Goal: Task Accomplishment & Management: Complete application form

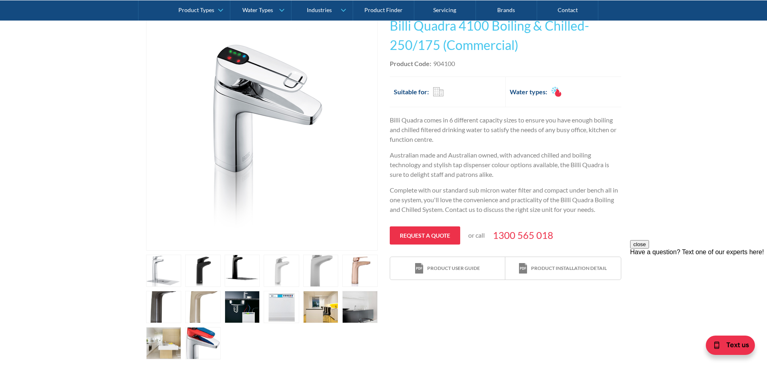
scroll to position [161, 0]
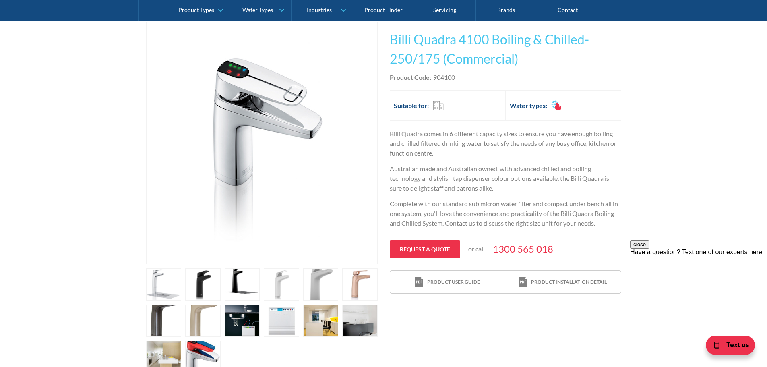
click at [517, 135] on p "Billi Quadra comes in 6 different capacity sizes to ensure you have enough boil…" at bounding box center [505, 143] width 231 height 29
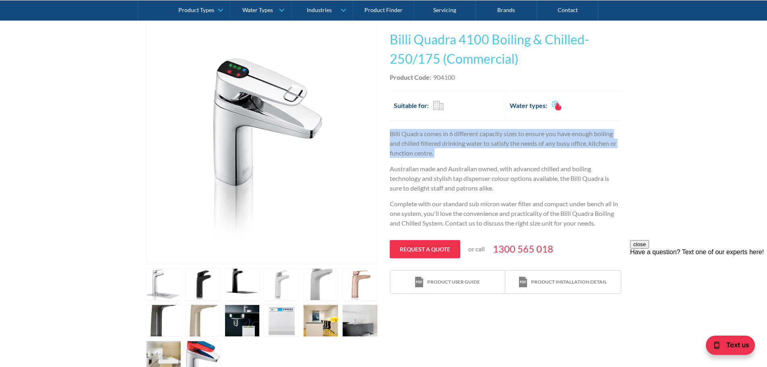
click at [517, 135] on p "Billi Quadra comes in 6 different capacity sizes to ensure you have enough boil…" at bounding box center [505, 143] width 231 height 29
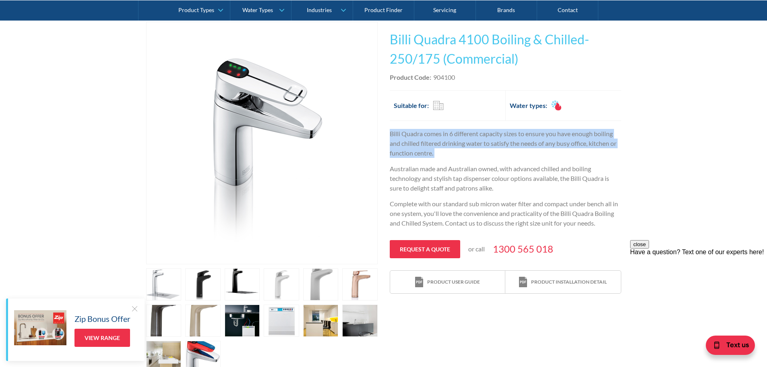
click at [558, 147] on p "Billi Quadra comes in 6 different capacity sizes to ensure you have enough boil…" at bounding box center [505, 143] width 231 height 29
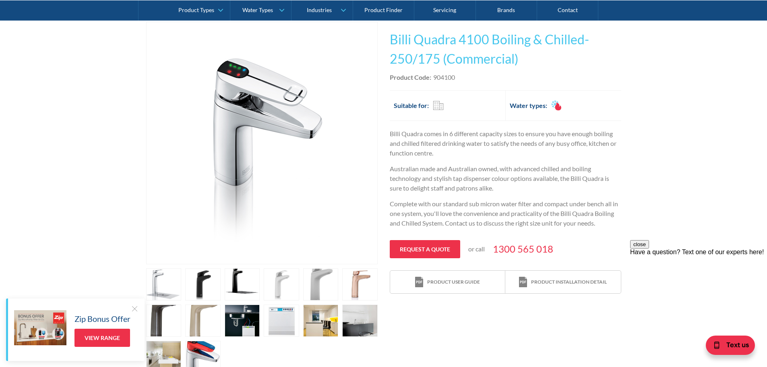
scroll to position [282, 0]
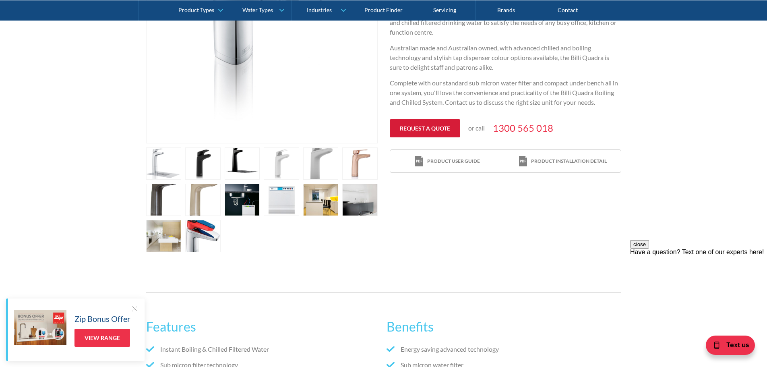
click at [421, 124] on link "Request a quote" at bounding box center [425, 128] width 70 height 18
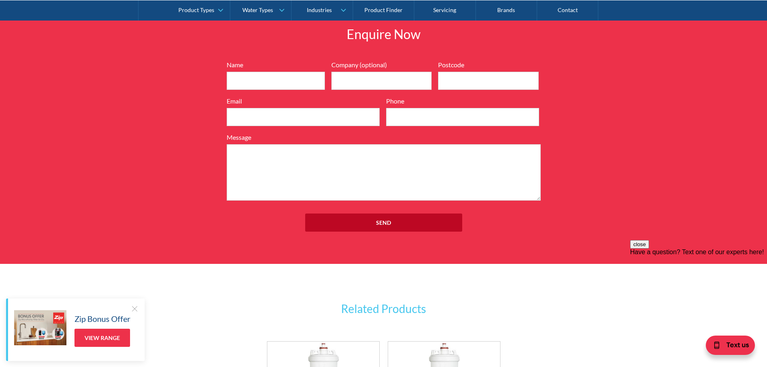
scroll to position [1068, 0]
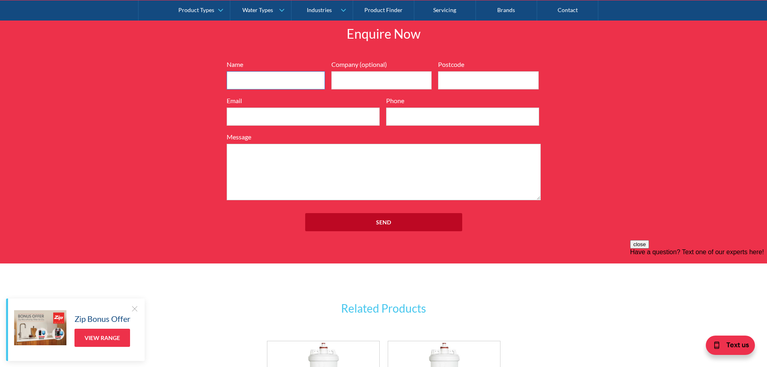
click at [255, 80] on input "Name" at bounding box center [276, 80] width 98 height 18
type input "[PERSON_NAME]"
type input "Murchisons"
type input "2060"
type input "[EMAIL_ADDRESS][DOMAIN_NAME]"
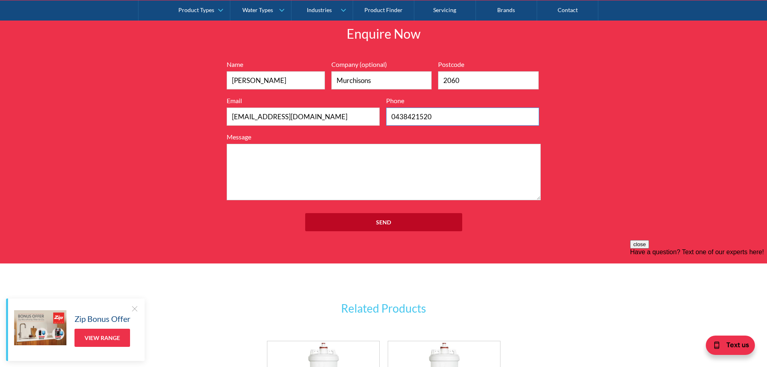
drag, startPoint x: 424, startPoint y: 117, endPoint x: 348, endPoint y: 140, distance: 79.6
click at [330, 141] on div "Name [PERSON_NAME] Company (optional) Murchisons Postcode 2060 Email [EMAIL_ADD…" at bounding box center [384, 130] width 322 height 140
type input "02 9959 5599"
click at [307, 156] on textarea "Message" at bounding box center [384, 172] width 314 height 56
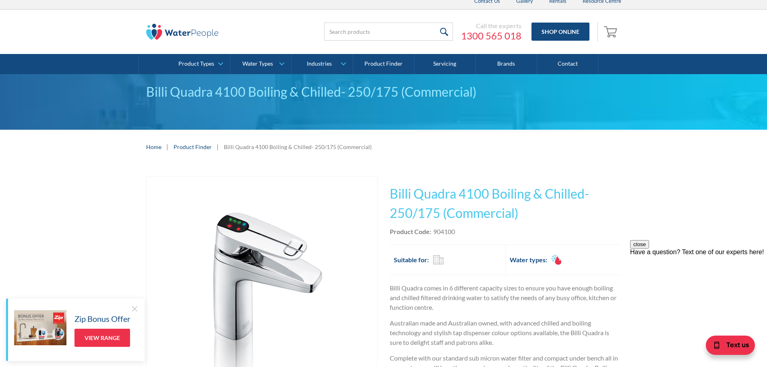
scroll to position [0, 0]
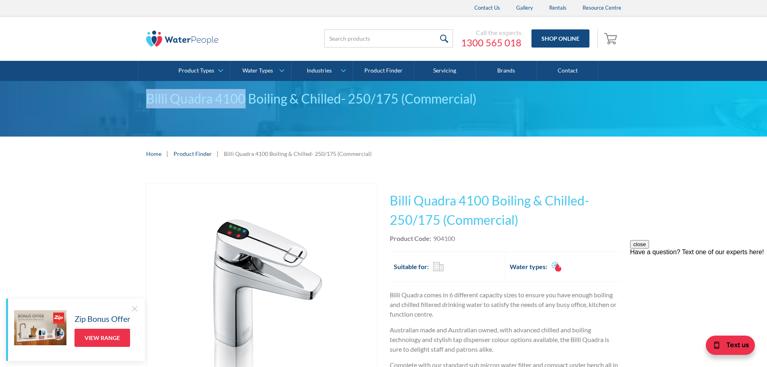
drag, startPoint x: 146, startPoint y: 95, endPoint x: 245, endPoint y: 103, distance: 99.4
click at [245, 103] on div "Billi Quadra 4100 Boiling & Chilled- 250/175 (Commercial)" at bounding box center [383, 98] width 475 height 19
copy div "Billi Quadra 4100"
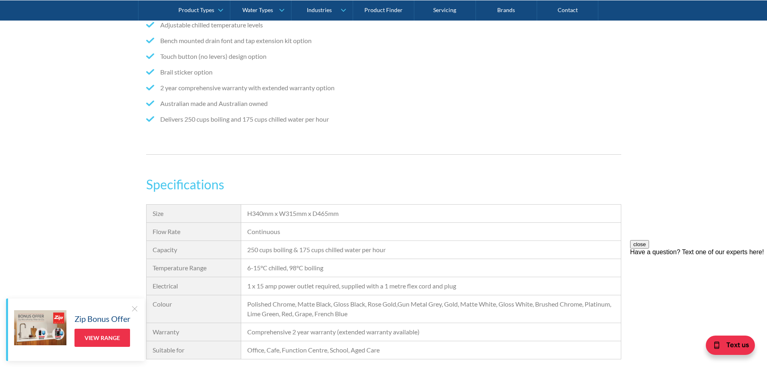
scroll to position [1047, 0]
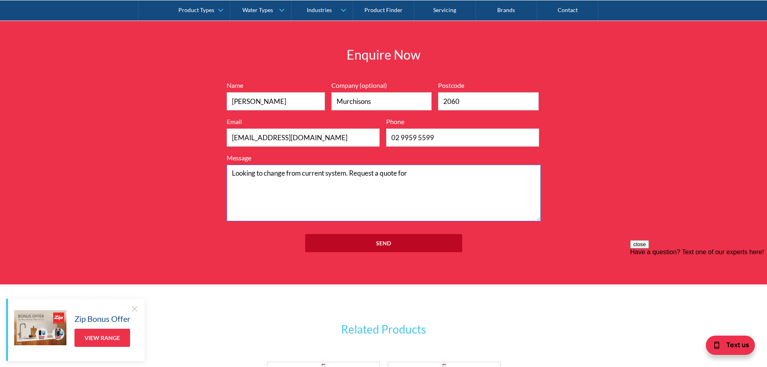
drag, startPoint x: 426, startPoint y: 181, endPoint x: 432, endPoint y: 178, distance: 6.5
click at [426, 181] on textarea "Looking to change from current system. Request a quote for" at bounding box center [384, 193] width 314 height 56
paste textarea "Billi Quadra 4100"
click at [501, 179] on textarea "Looking to change from current system. Request a quote for Billi Quadra 4100 XL" at bounding box center [384, 193] width 314 height 56
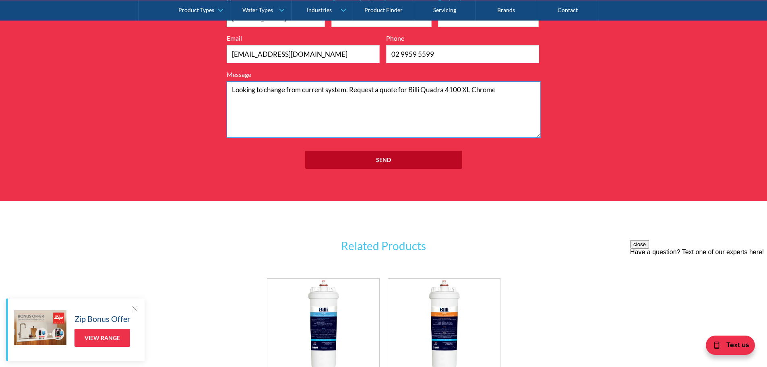
scroll to position [966, 0]
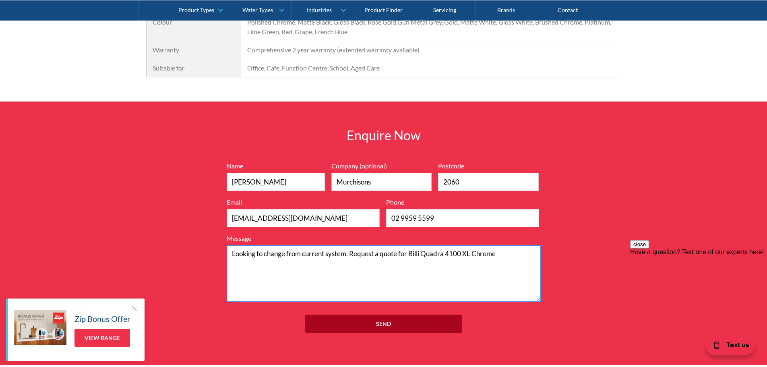
type textarea "Looking to change from current system. Request a quote for Billi Quadra 4100 XL…"
click at [386, 325] on input "Send" at bounding box center [383, 323] width 157 height 18
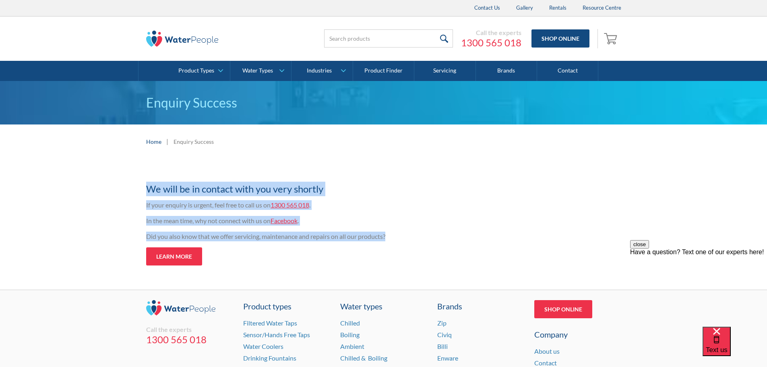
drag, startPoint x: 224, startPoint y: 187, endPoint x: 423, endPoint y: 233, distance: 204.0
click at [423, 233] on div "Thank you for your enquiry We will be in contact with you very shortly If your …" at bounding box center [383, 228] width 767 height 123
drag, startPoint x: 423, startPoint y: 233, endPoint x: 381, endPoint y: 152, distance: 90.6
click at [423, 233] on p "Did you also know that we offer servicing, maintenance and repairs on all our p…" at bounding box center [303, 236] width 314 height 10
click at [343, 211] on div "If your enquiry is urgent, feel free to call us on 1300 565 018 . In the mean t…" at bounding box center [303, 223] width 314 height 47
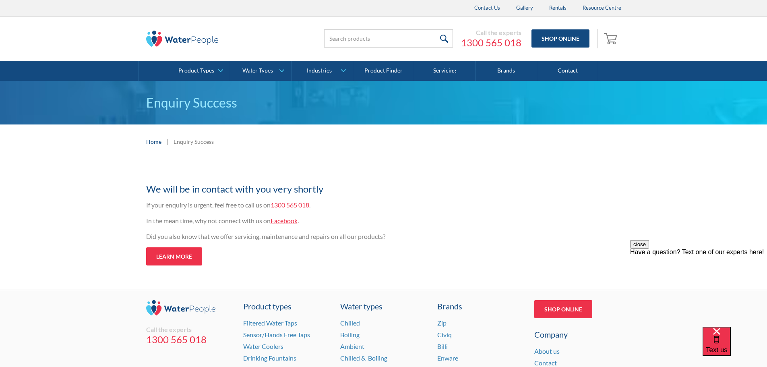
drag, startPoint x: 249, startPoint y: 46, endPoint x: 146, endPoint y: 40, distance: 102.8
click at [146, 40] on div at bounding box center [222, 39] width 153 height 24
click at [127, 40] on div "Call the experts 1300 565 018 Shop Online 0 Your Cart Subtotal Pay with browser…" at bounding box center [383, 39] width 751 height 44
